Goal: Task Accomplishment & Management: Complete application form

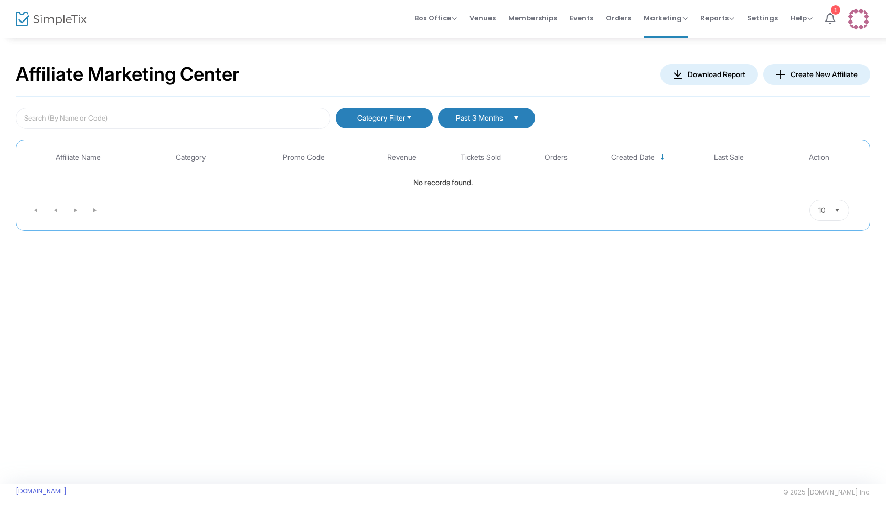
click at [818, 73] on button "Create New Affiliate" at bounding box center [816, 74] width 107 height 21
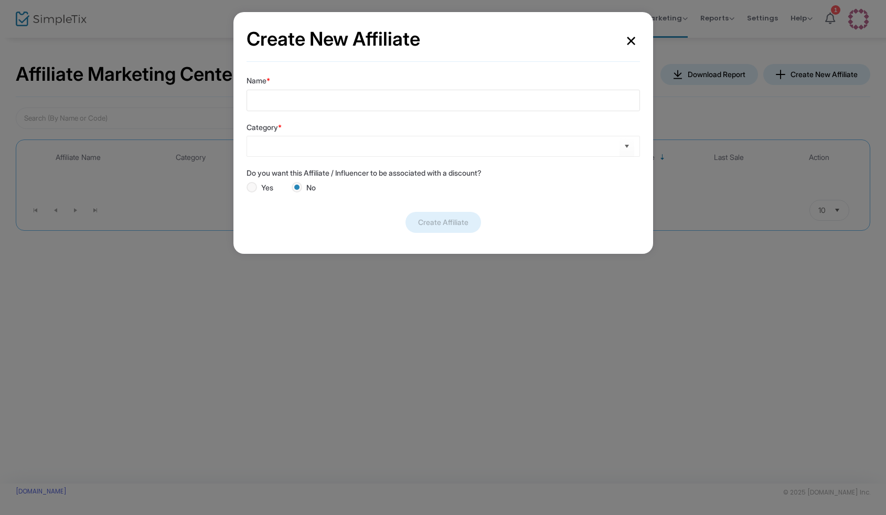
click at [306, 99] on input "Name *" at bounding box center [443, 101] width 393 height 22
type input "Nick"
click at [306, 144] on input at bounding box center [438, 146] width 363 height 11
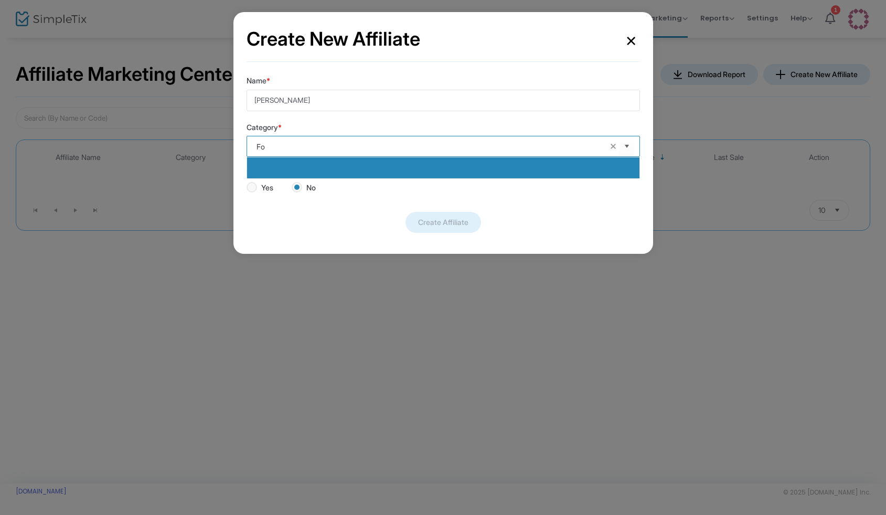
type input "Foo"
click at [326, 172] on b "Create Category" at bounding box center [302, 168] width 56 height 9
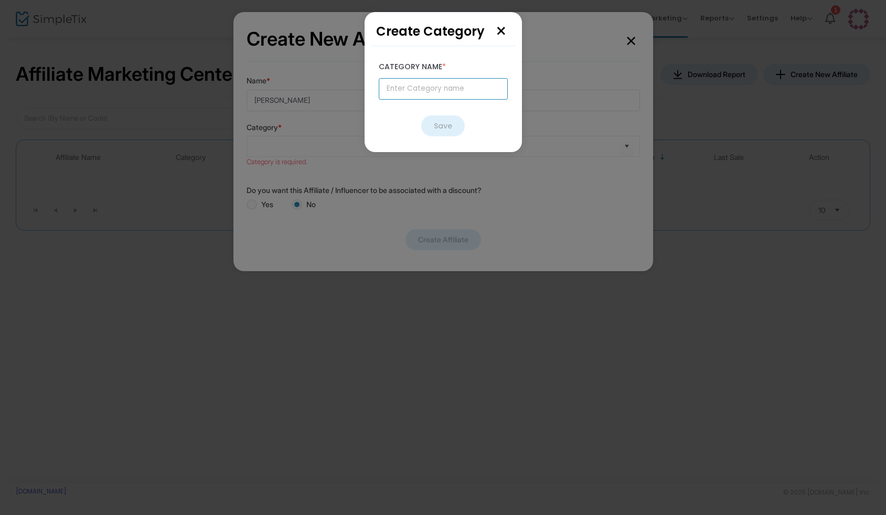
click at [445, 99] on input "text" at bounding box center [443, 89] width 129 height 22
type input "Foo"
click at [437, 119] on button "Save" at bounding box center [443, 125] width 44 height 21
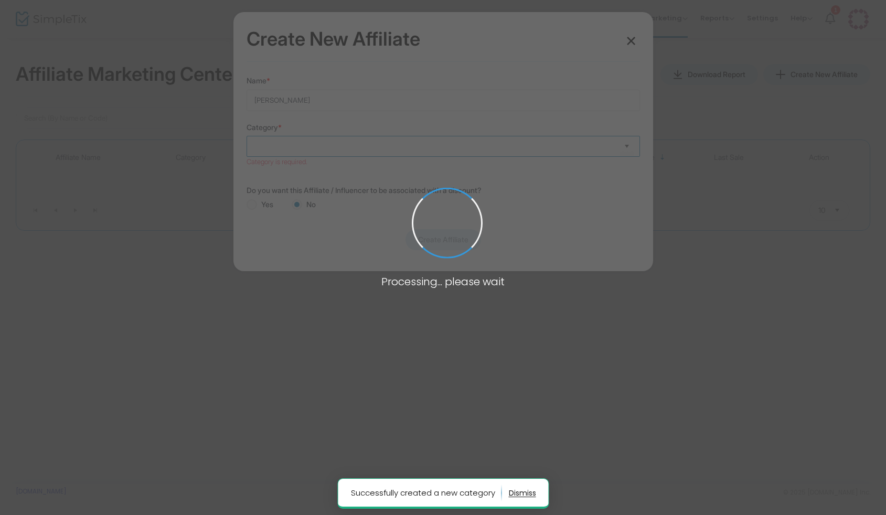
type input "Foo"
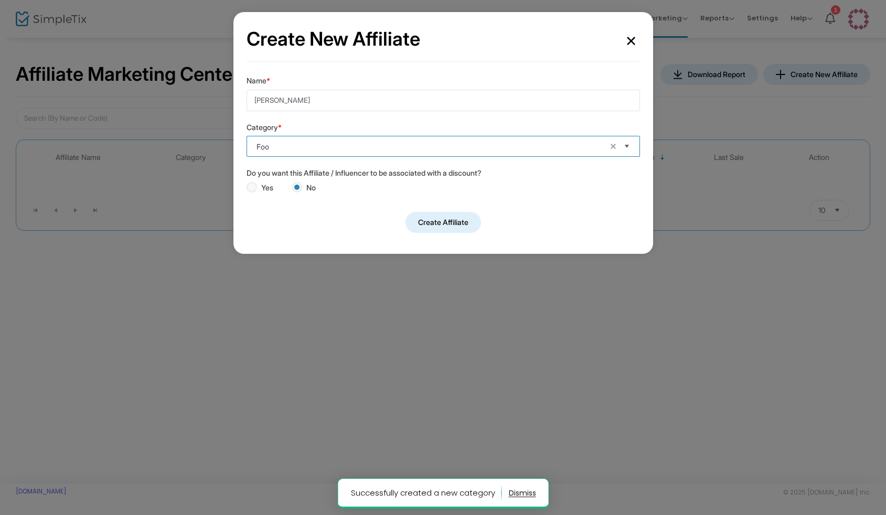
click at [631, 147] on span "Select" at bounding box center [626, 146] width 17 height 17
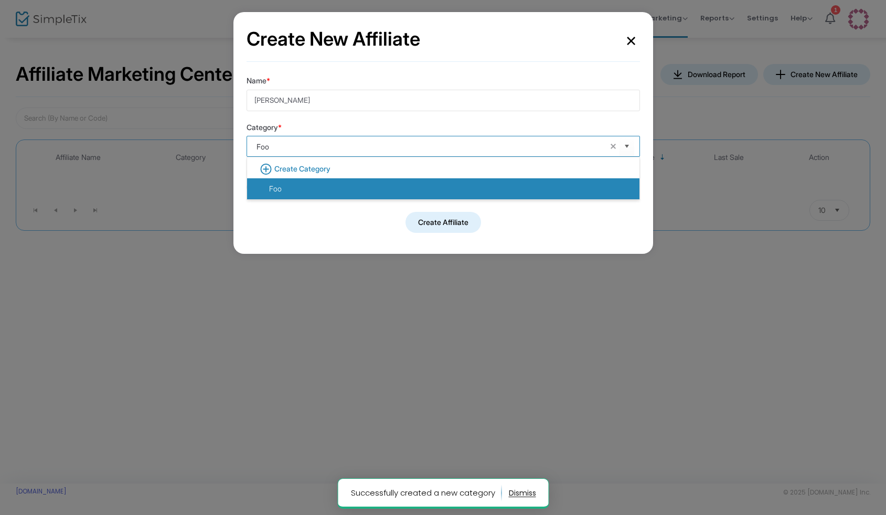
click at [609, 232] on div "Create Affiliate" at bounding box center [443, 222] width 393 height 21
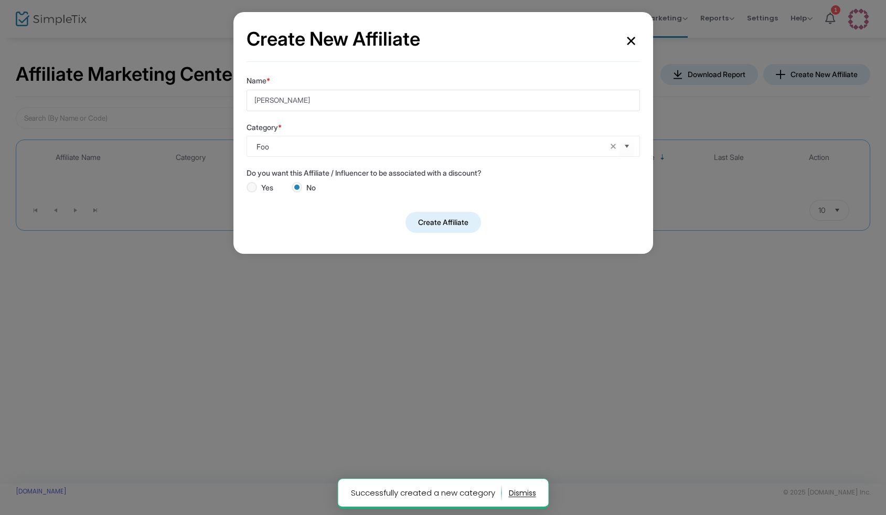
click at [471, 220] on button "Create Affiliate" at bounding box center [444, 222] width 76 height 21
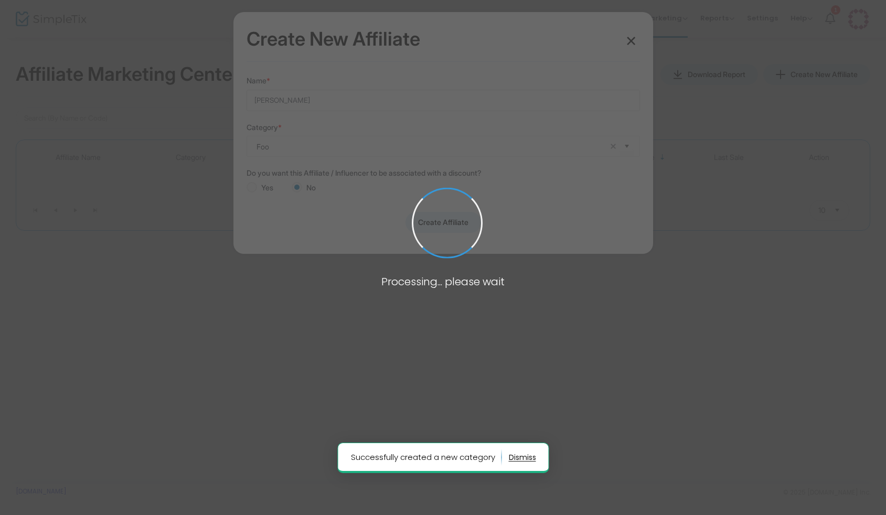
radio input "false"
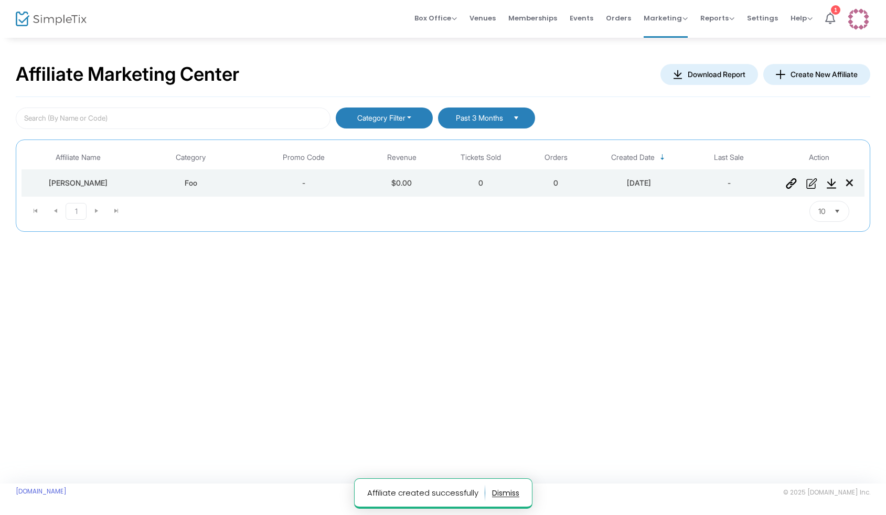
click at [523, 312] on div "Affiliate Marketing Center Download Report Create New Affiliate Category Filter…" at bounding box center [443, 260] width 886 height 447
click at [593, 283] on div "Affiliate Marketing Center Download Report Create New Affiliate Category Filter…" at bounding box center [443, 260] width 886 height 447
click at [790, 183] on img "Data table" at bounding box center [791, 183] width 11 height 10
